Goal: Task Accomplishment & Management: Use online tool/utility

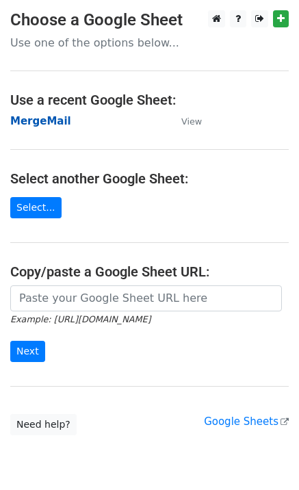
click at [31, 118] on strong "MergeMail" at bounding box center [40, 121] width 61 height 12
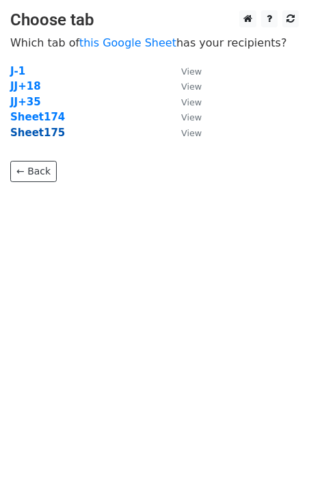
click at [47, 137] on strong "Sheet175" at bounding box center [37, 133] width 55 height 12
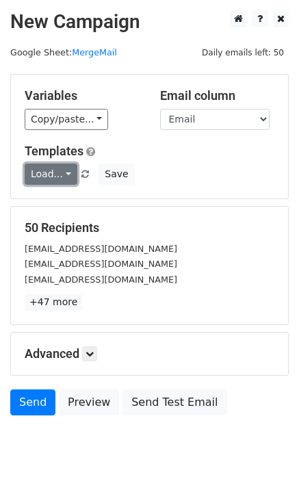
click at [52, 180] on link "Load..." at bounding box center [51, 173] width 53 height 21
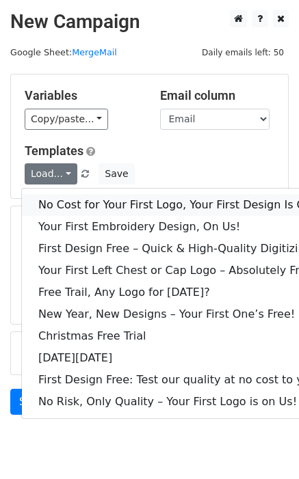
click at [76, 199] on link "No Cost for Your First Logo, Your First Design Is On Us!" at bounding box center [186, 205] width 328 height 22
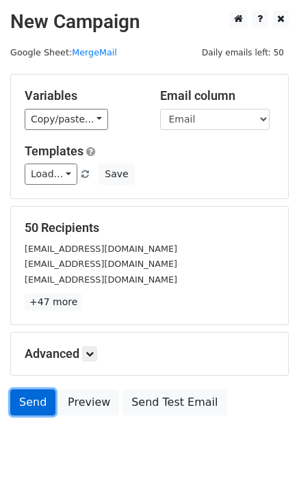
drag, startPoint x: 39, startPoint y: 410, endPoint x: 5, endPoint y: 421, distance: 36.1
click at [39, 410] on link "Send" at bounding box center [32, 402] width 45 height 26
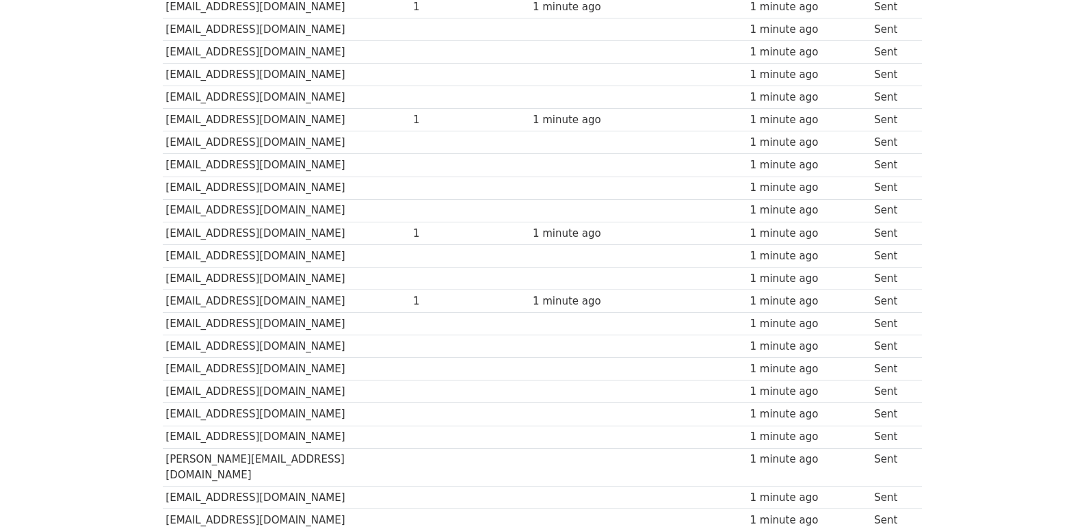
scroll to position [952, 0]
